Goal: Find specific page/section: Find specific page/section

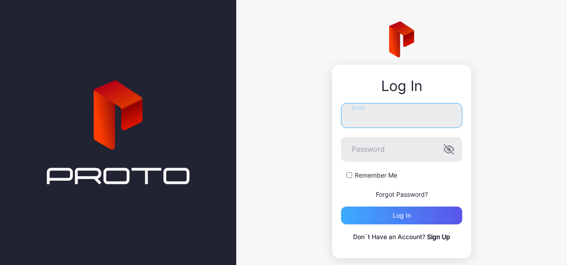
type input "**********"
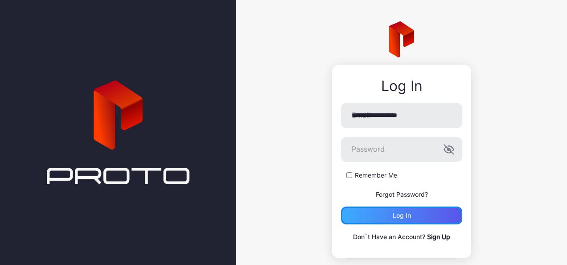
click at [402, 218] on div "Log in" at bounding box center [402, 215] width 18 height 7
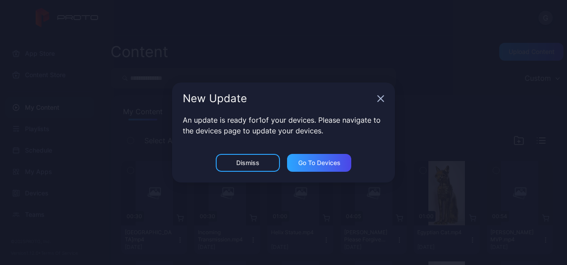
click at [380, 95] on div "New Update" at bounding box center [283, 98] width 223 height 32
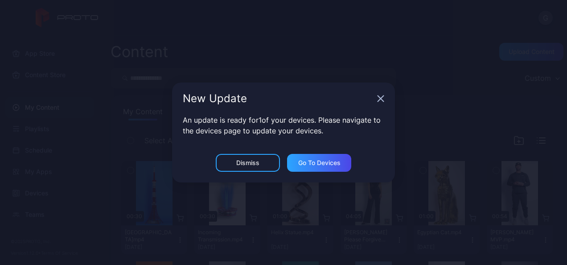
click at [379, 99] on icon "button" at bounding box center [380, 98] width 7 height 7
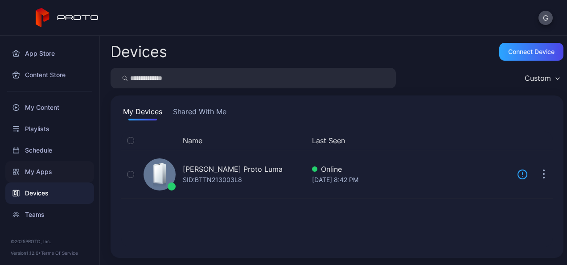
click at [45, 170] on div "My Apps" at bounding box center [49, 171] width 89 height 21
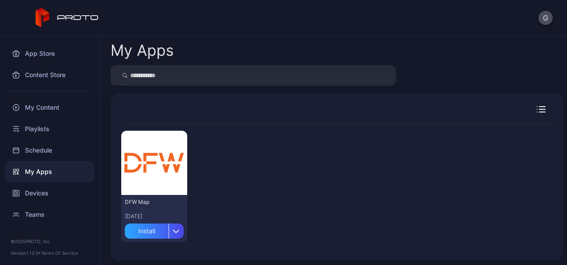
scroll to position [3, 0]
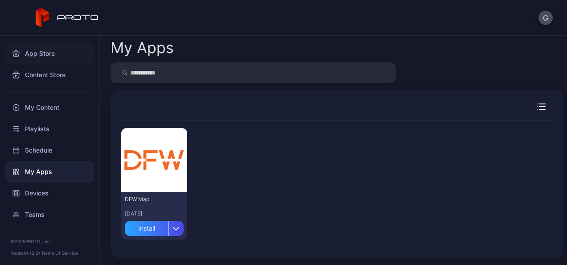
click at [49, 47] on div "App Store" at bounding box center [49, 53] width 89 height 21
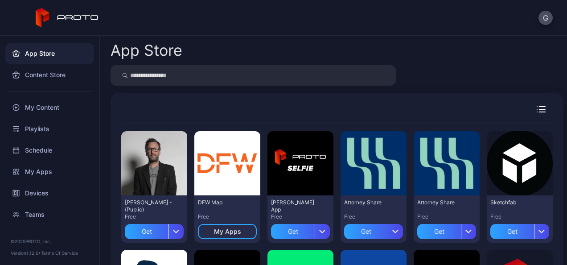
click at [539, 109] on icon "button" at bounding box center [542, 109] width 6 height 0
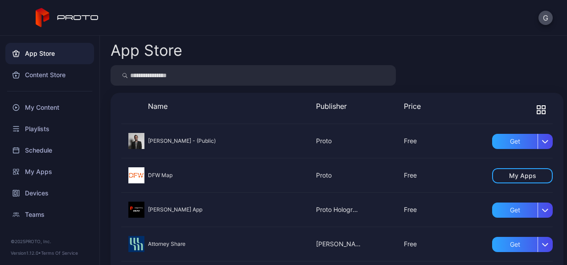
click at [537, 107] on icon "button" at bounding box center [541, 109] width 9 height 9
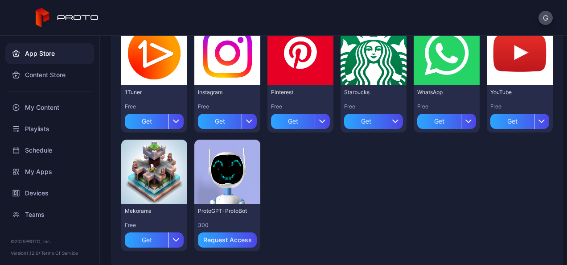
scroll to position [468, 0]
